Goal: Task Accomplishment & Management: Manage account settings

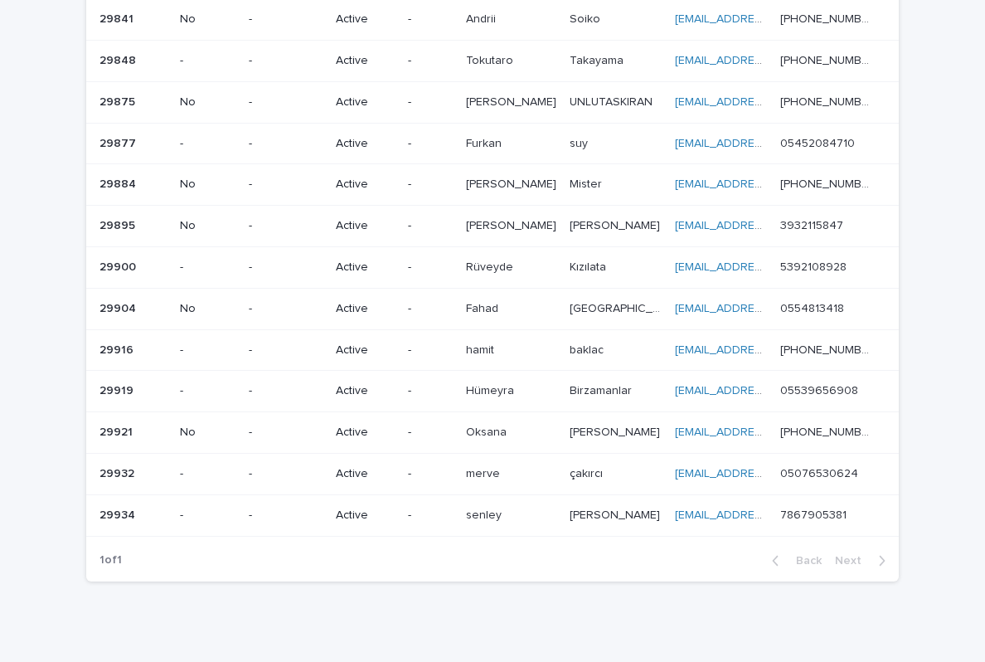
scroll to position [292, 0]
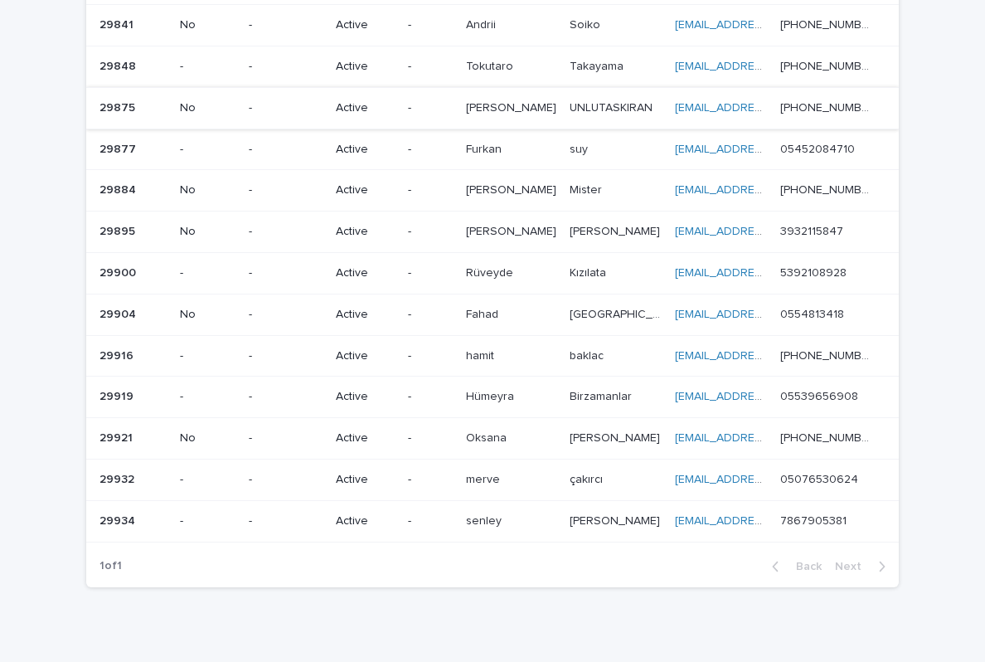
scroll to position [292, 0]
click at [618, 184] on p at bounding box center [616, 191] width 92 height 14
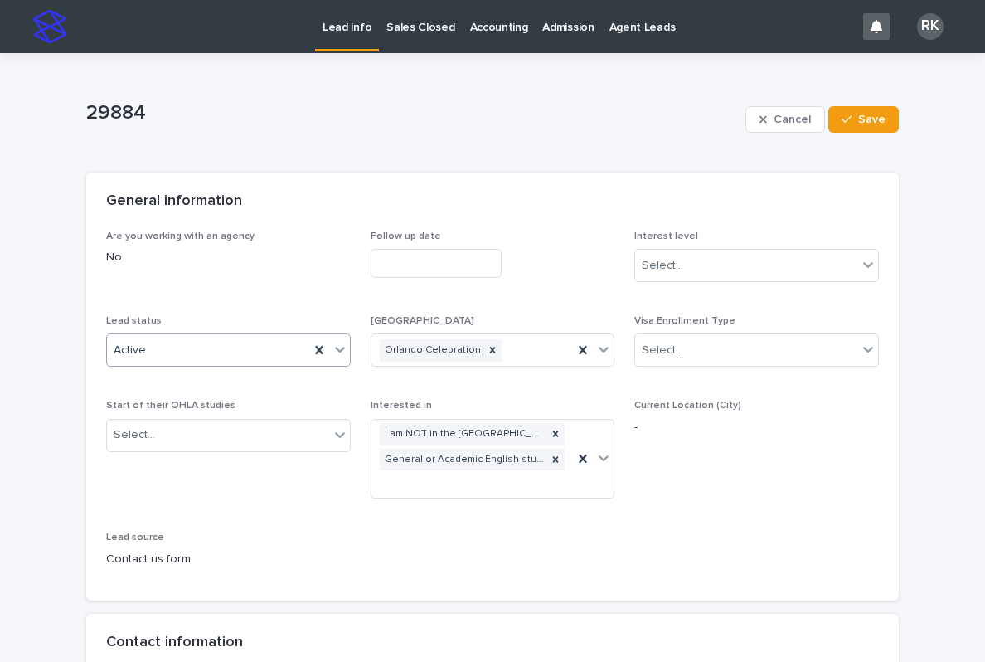
click at [342, 349] on icon at bounding box center [340, 350] width 10 height 6
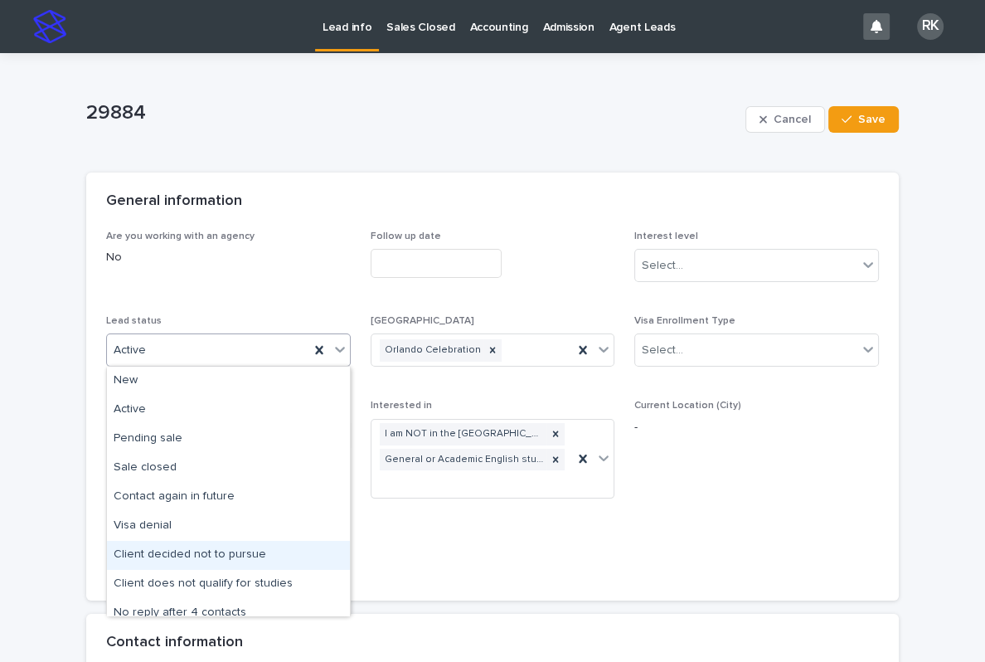
click at [220, 554] on div "Client decided not to pursue" at bounding box center [228, 555] width 243 height 29
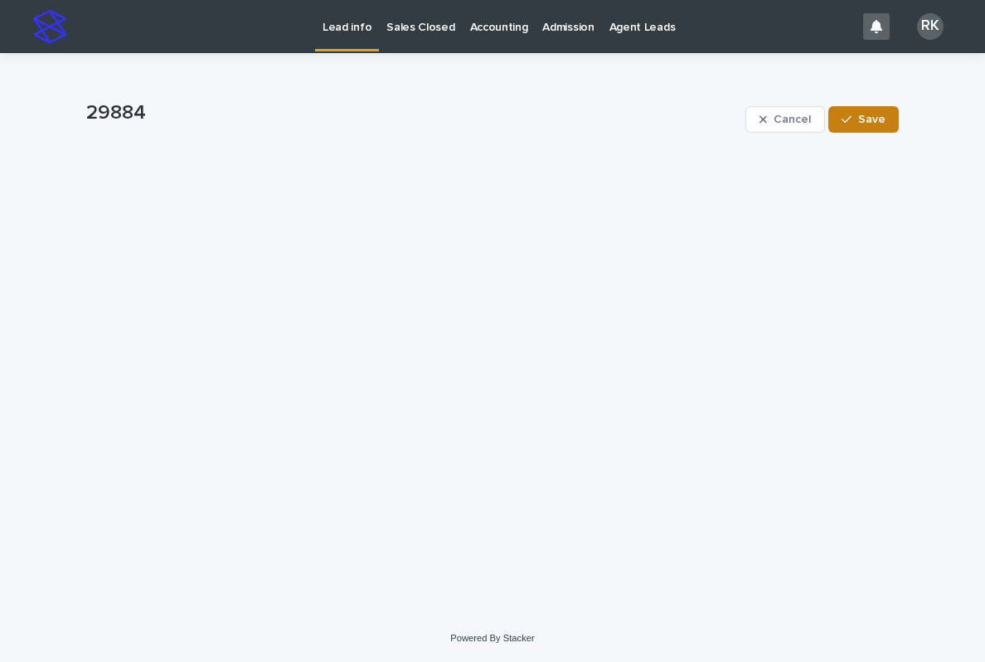
click at [876, 131] on button "Save" at bounding box center [863, 119] width 70 height 27
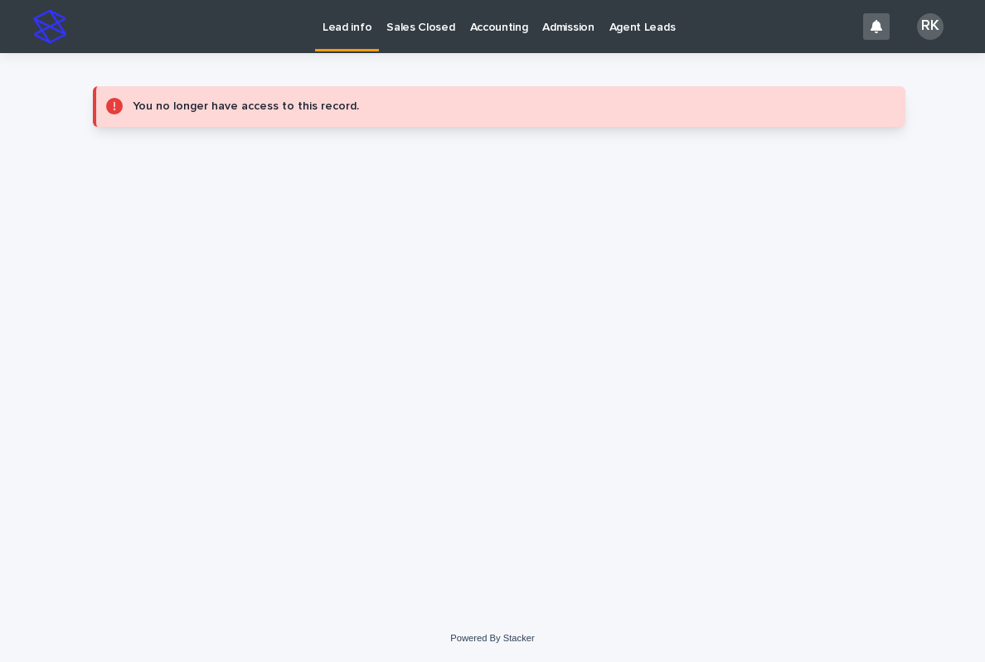
click at [343, 33] on p "Lead info" at bounding box center [347, 17] width 49 height 35
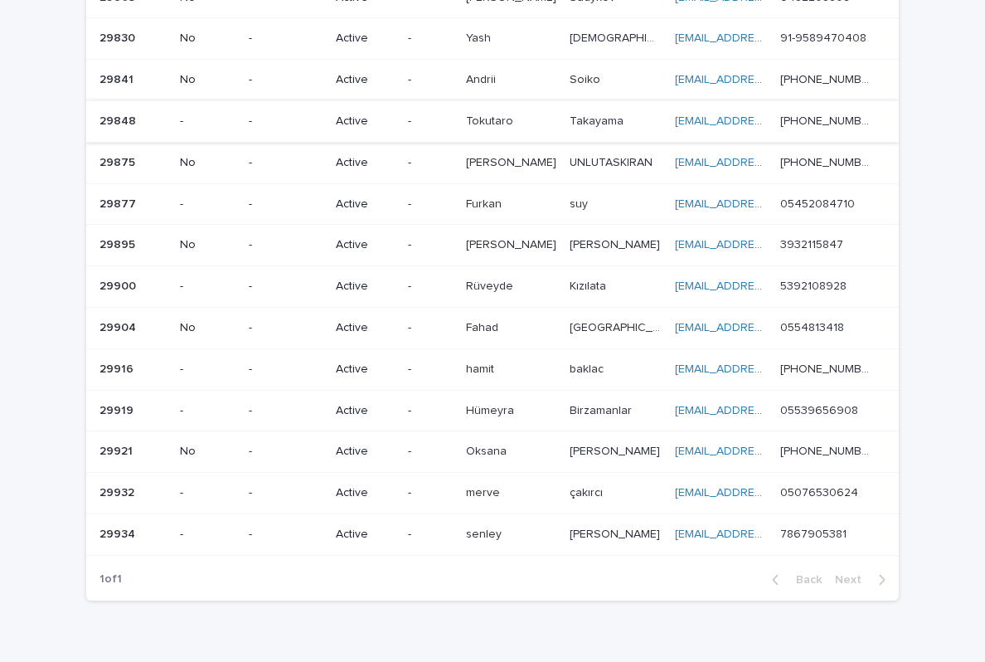
scroll to position [242, 0]
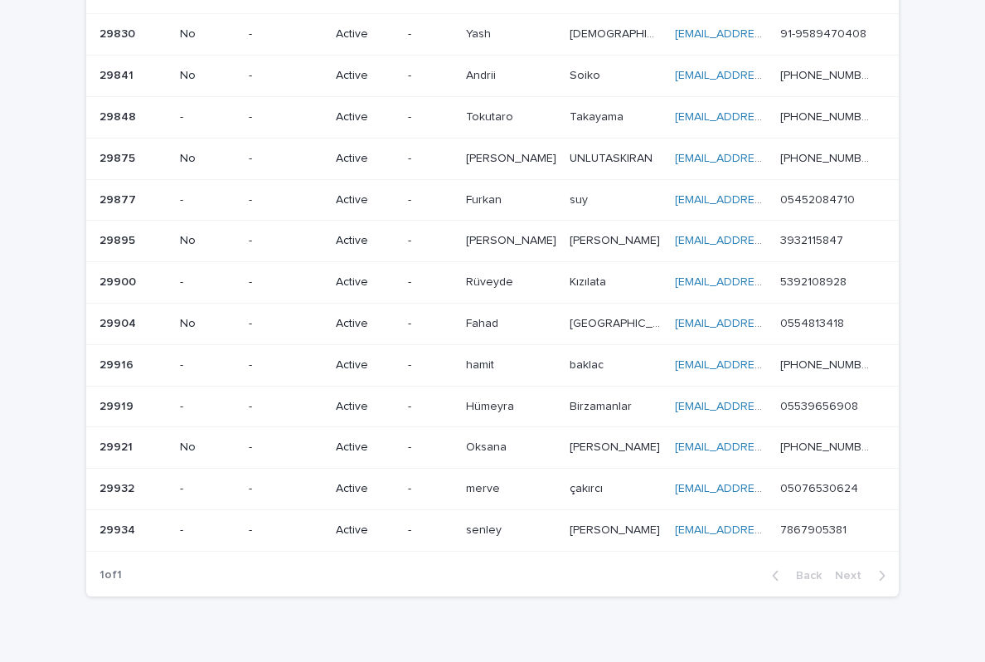
click at [597, 154] on div "UNLUTASKIRAN UNLUTASKIRAN" at bounding box center [616, 158] width 92 height 27
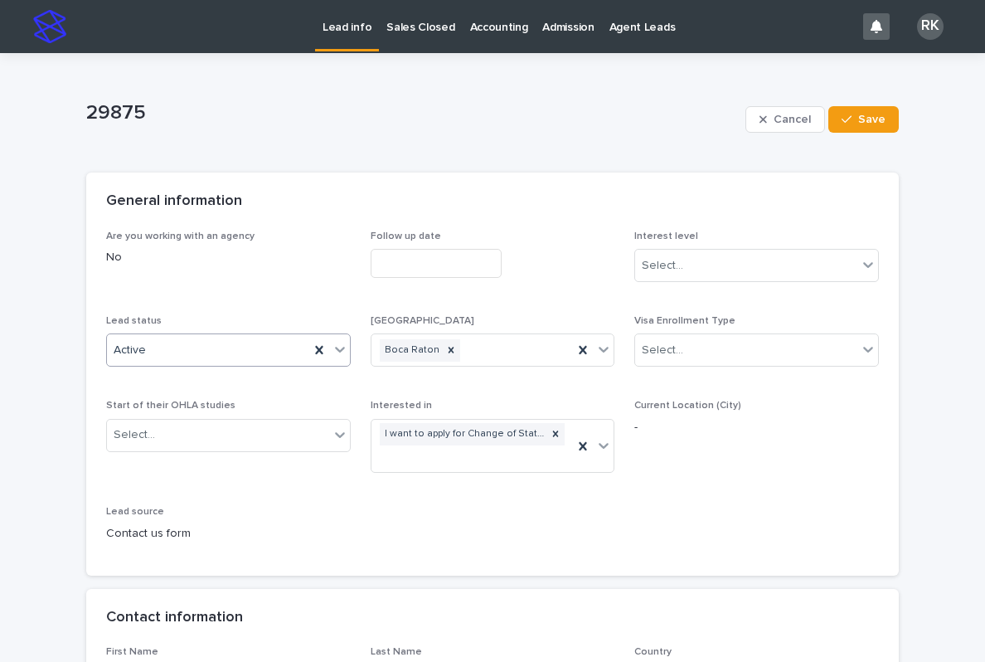
click at [343, 342] on icon at bounding box center [340, 349] width 17 height 17
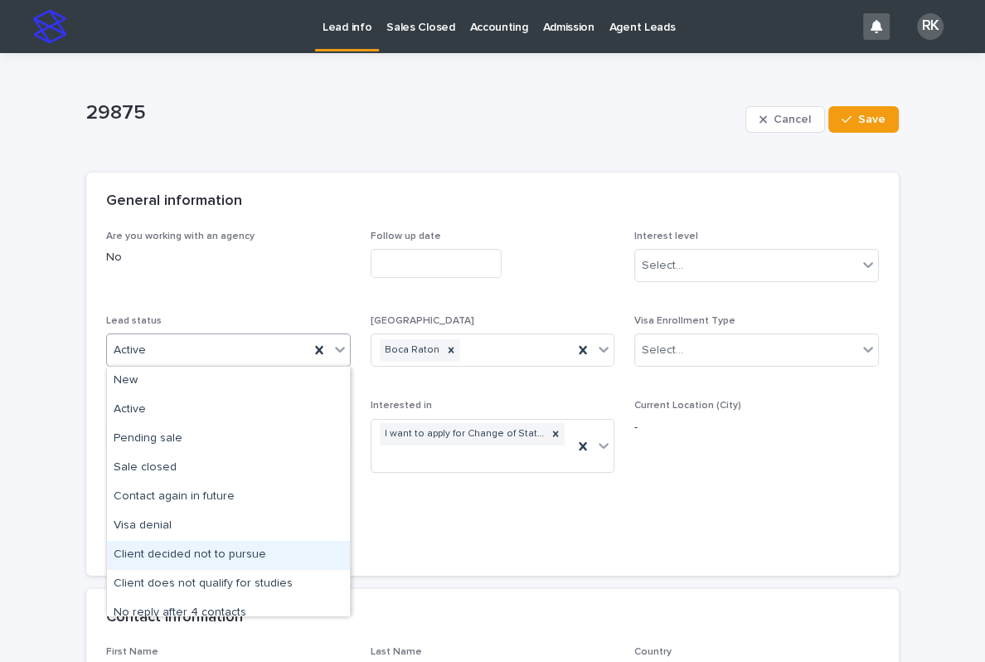
click at [180, 554] on div "Client decided not to pursue" at bounding box center [228, 555] width 243 height 29
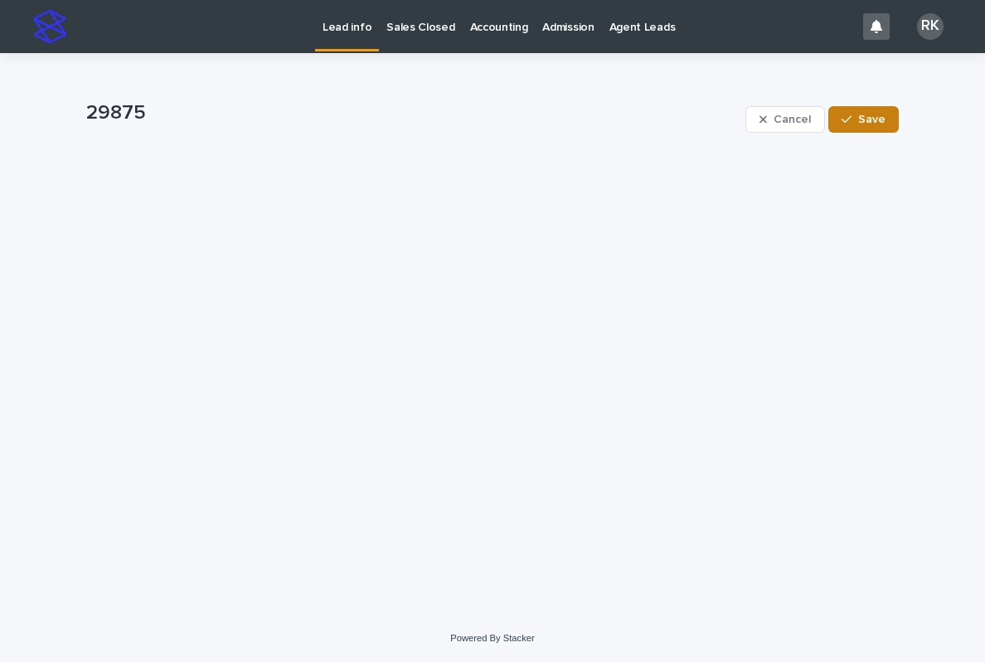
click at [879, 122] on span "Save" at bounding box center [871, 120] width 27 height 12
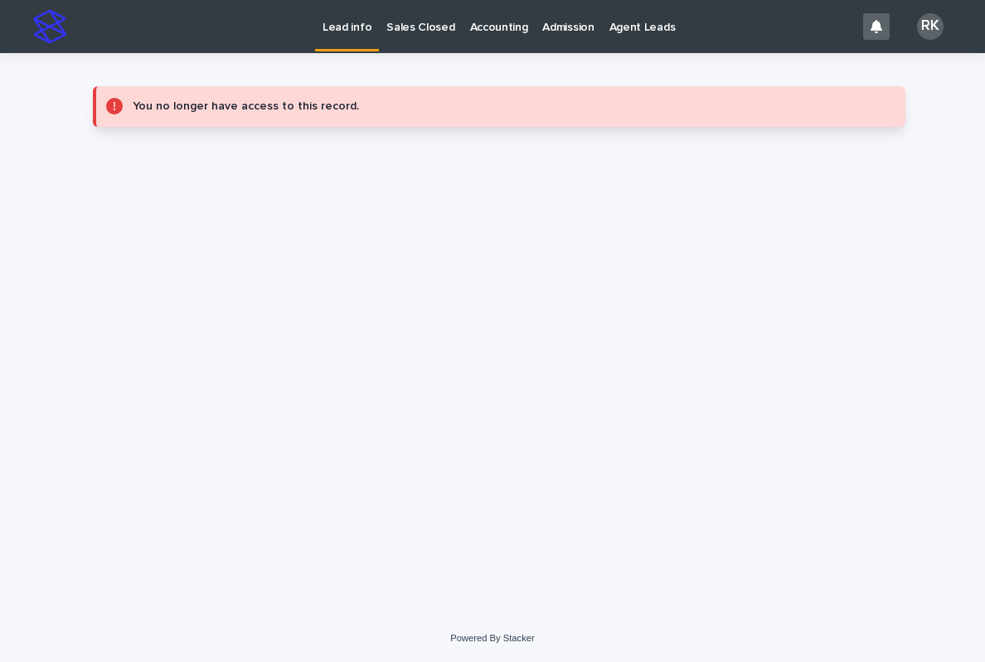
click at [357, 33] on p "Lead info" at bounding box center [347, 17] width 49 height 35
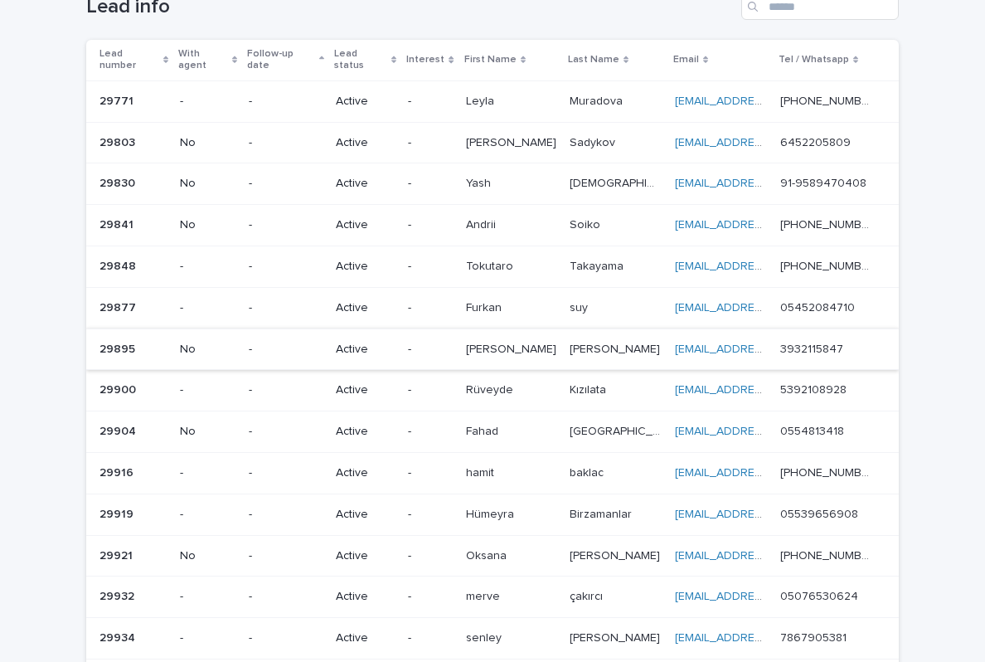
scroll to position [93, 0]
click at [544, 96] on div "Leyla Leyla" at bounding box center [511, 101] width 90 height 27
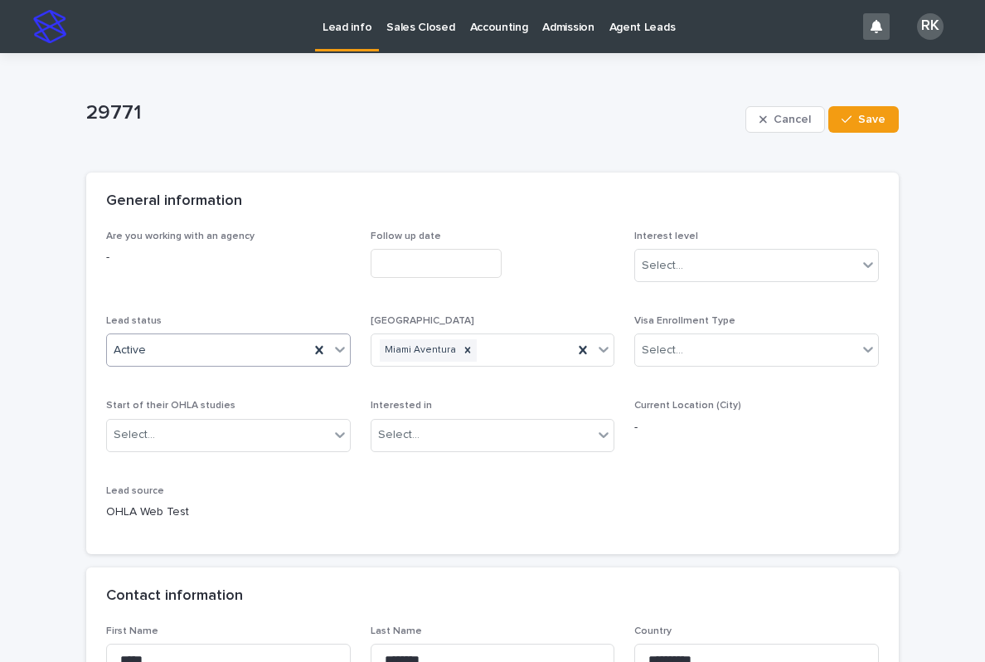
click at [198, 363] on div "Active" at bounding box center [228, 349] width 245 height 33
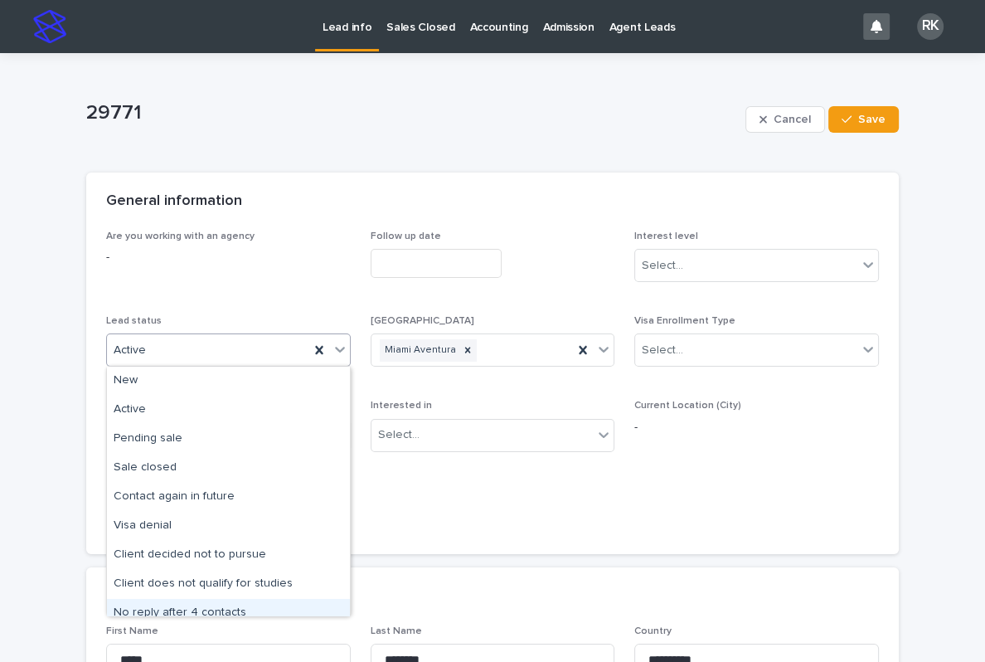
click at [171, 609] on div "No reply after 4 contacts" at bounding box center [228, 613] width 243 height 29
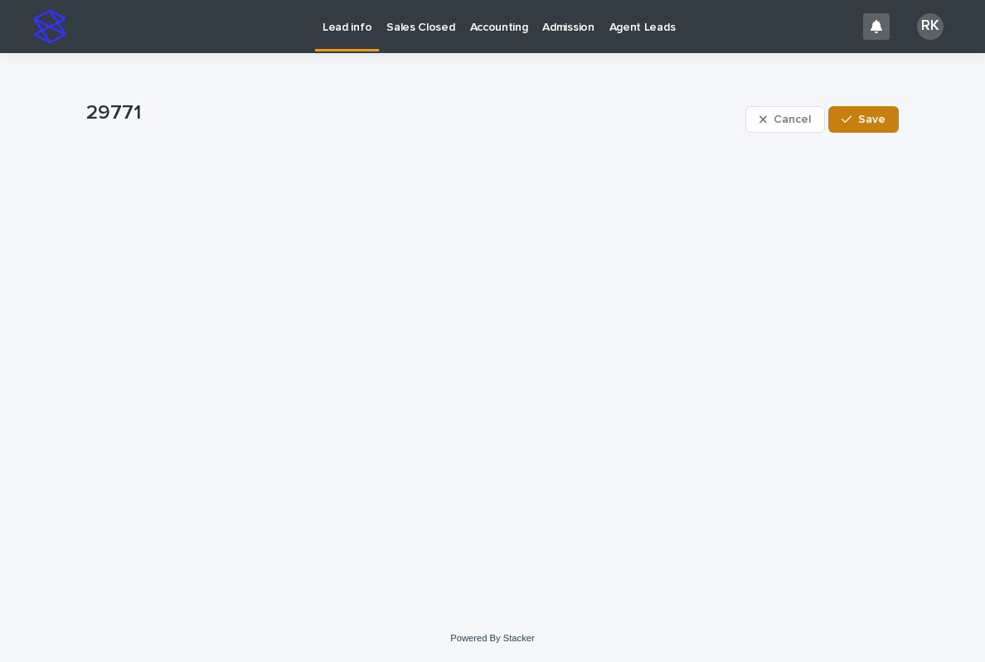
click at [858, 119] on div "button" at bounding box center [850, 120] width 17 height 12
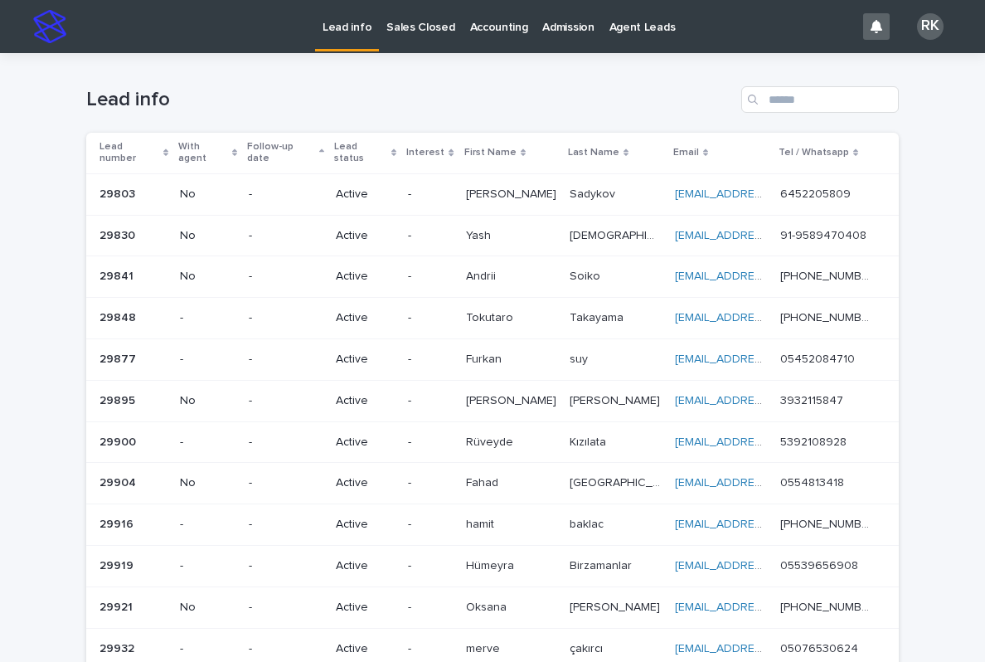
click at [452, 192] on div "-" at bounding box center [430, 194] width 44 height 27
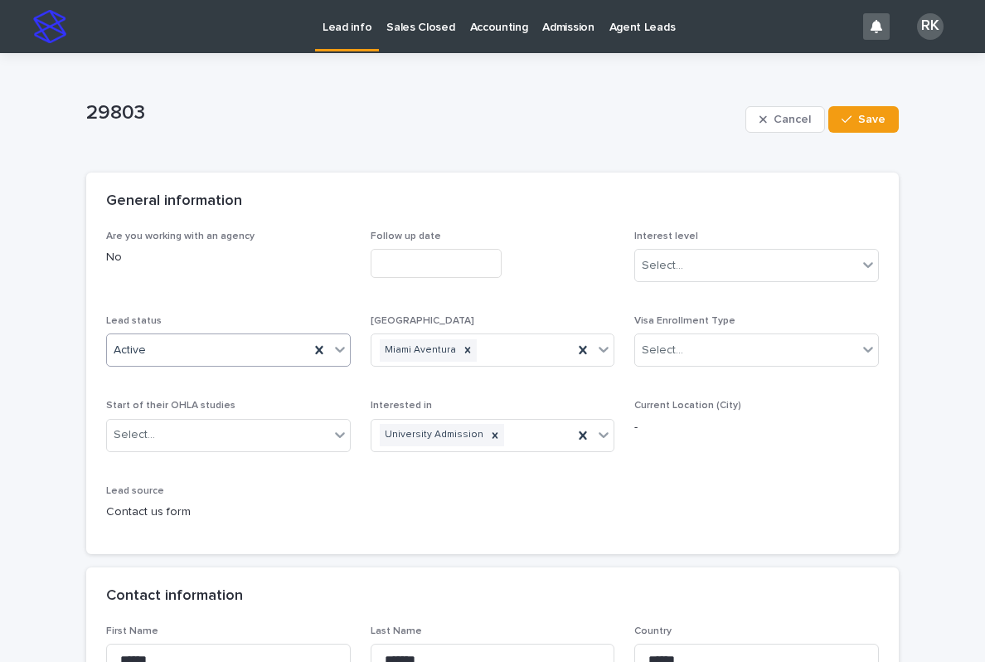
click at [300, 359] on div "Active" at bounding box center [208, 350] width 202 height 27
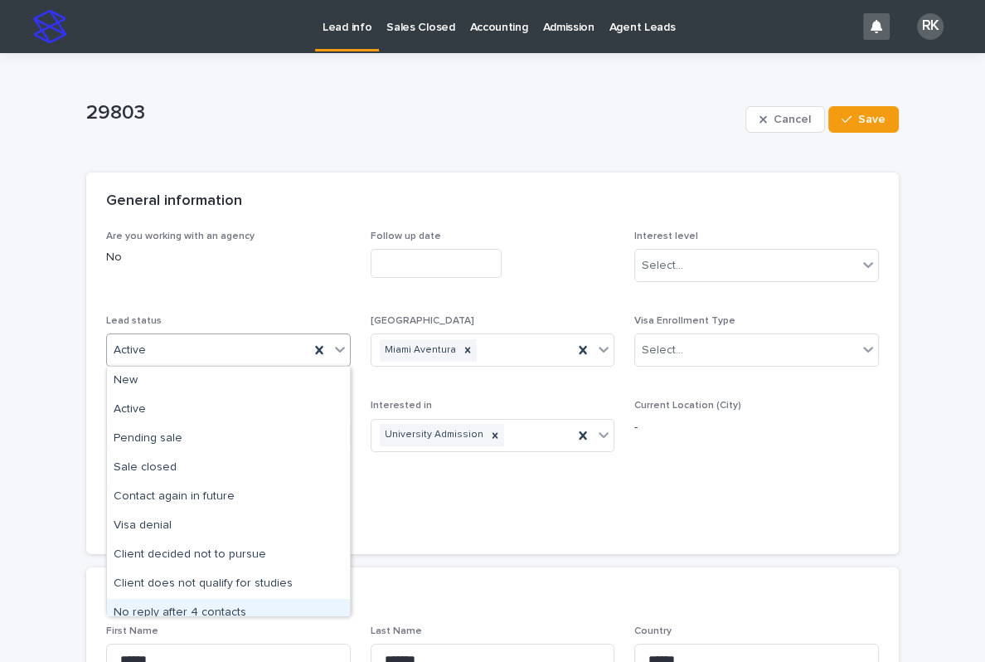
click at [243, 613] on div "No reply after 4 contacts" at bounding box center [228, 613] width 243 height 29
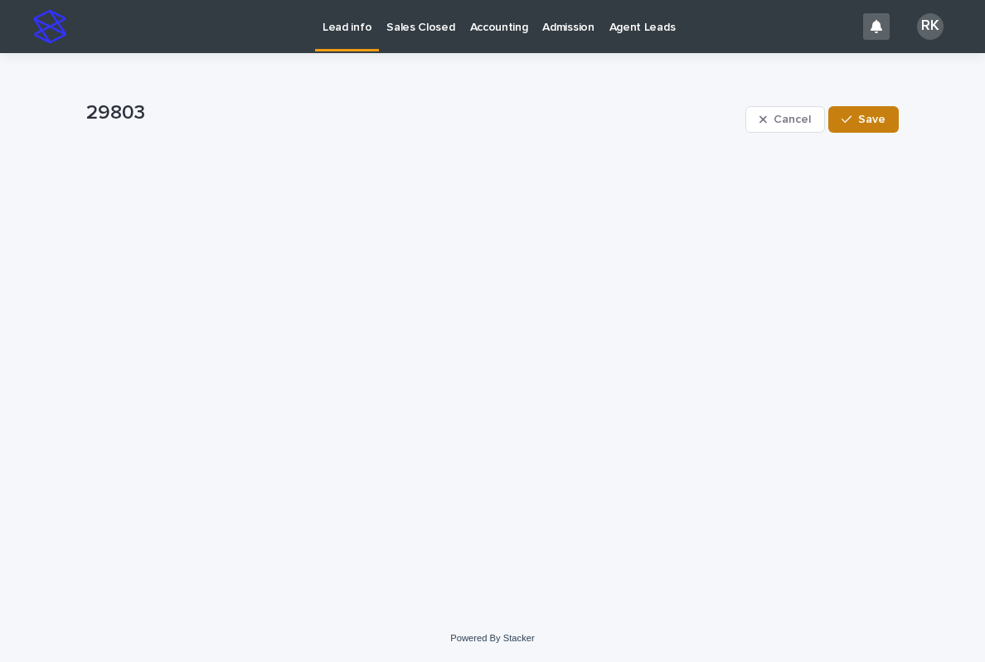
click at [889, 119] on button "Save" at bounding box center [863, 119] width 70 height 27
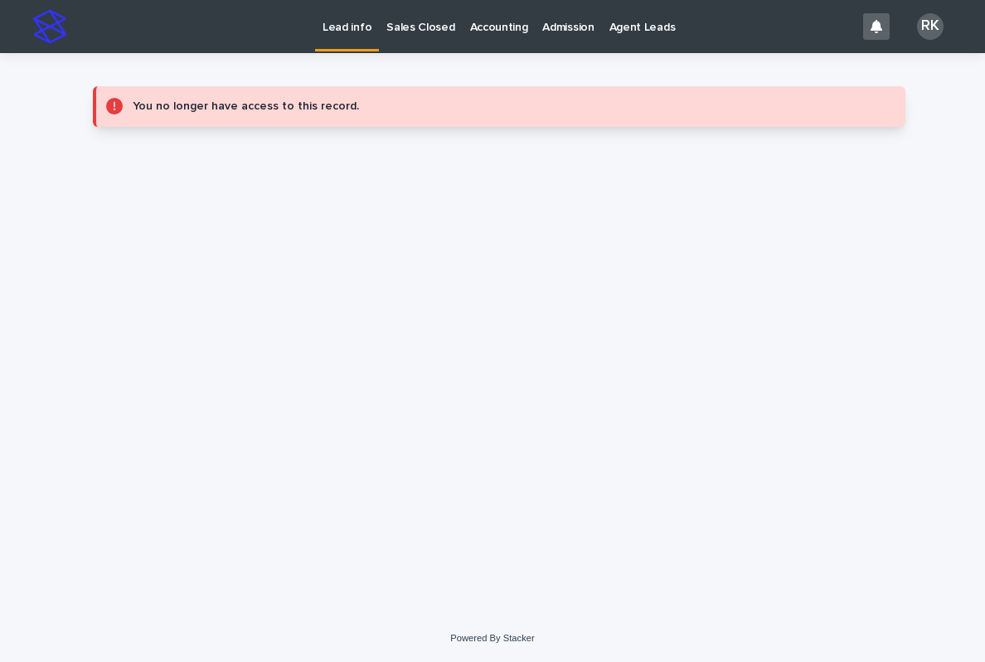
click at [354, 28] on p "Lead info" at bounding box center [347, 17] width 49 height 35
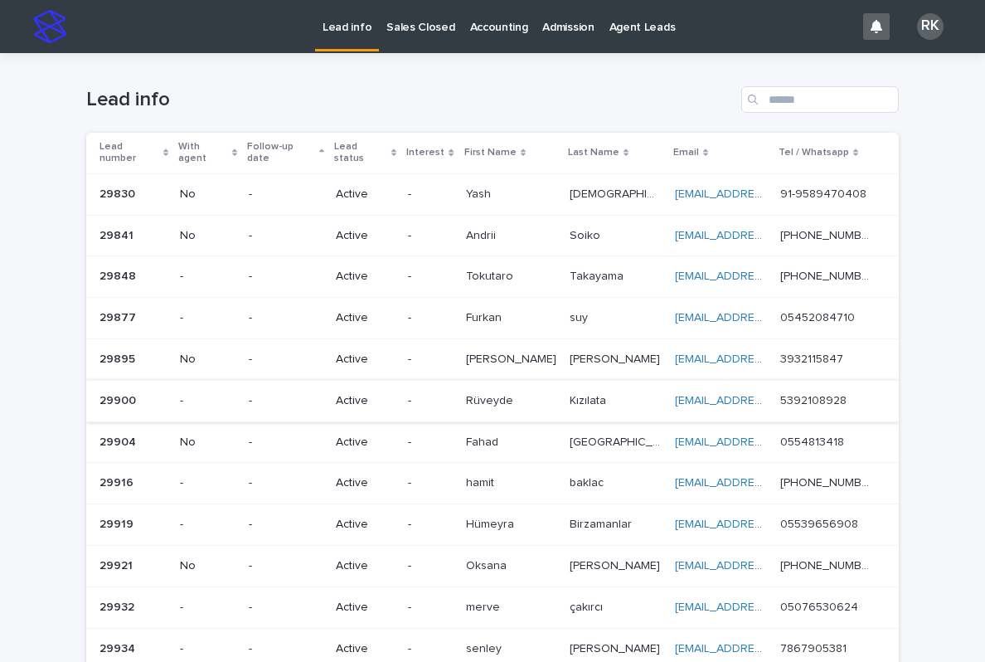
scroll to position [75, 0]
